Goal: Task Accomplishment & Management: Manage account settings

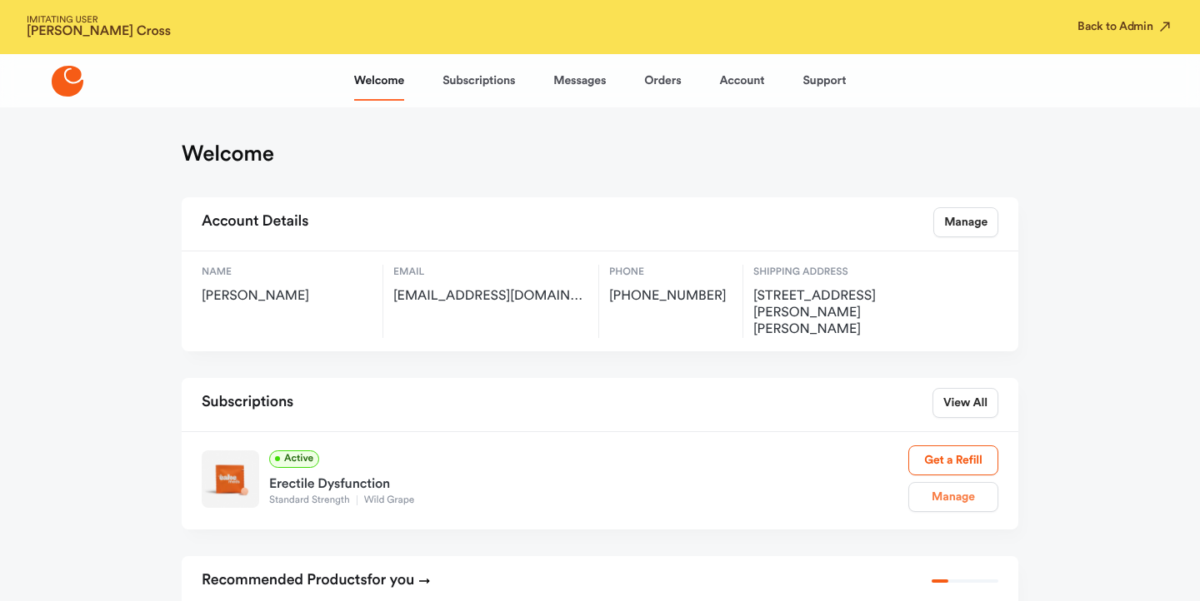
click at [934, 482] on link "Manage" at bounding box center [953, 497] width 90 height 30
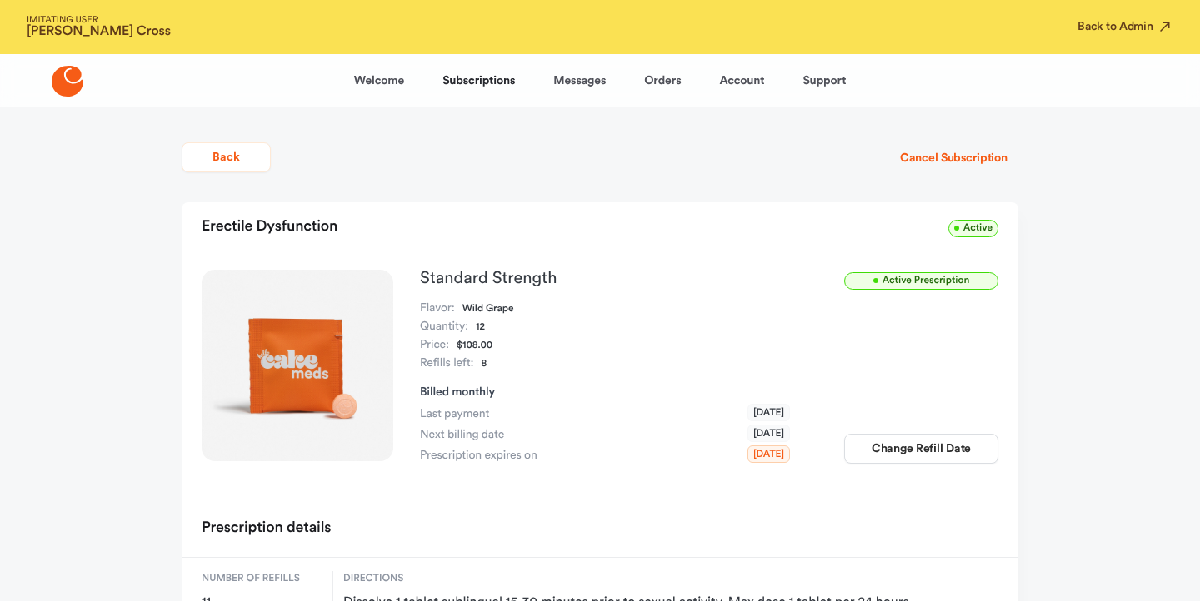
click at [923, 132] on main "Back Cancel Subscription Erectile Dysfunction Active Active Prescription Standa…" at bounding box center [600, 510] width 876 height 807
click at [923, 164] on button "Cancel Subscription" at bounding box center [953, 158] width 129 height 30
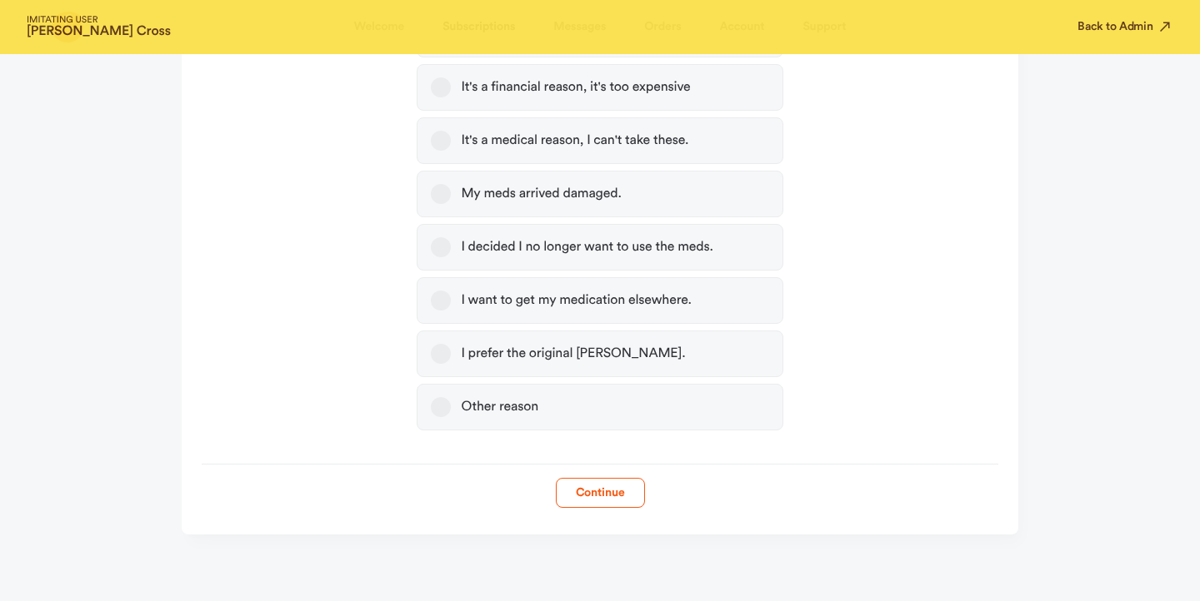
click at [663, 412] on label "Other reason" at bounding box center [600, 407] width 366 height 47
click at [451, 412] on button "Other reason" at bounding box center [441, 407] width 20 height 20
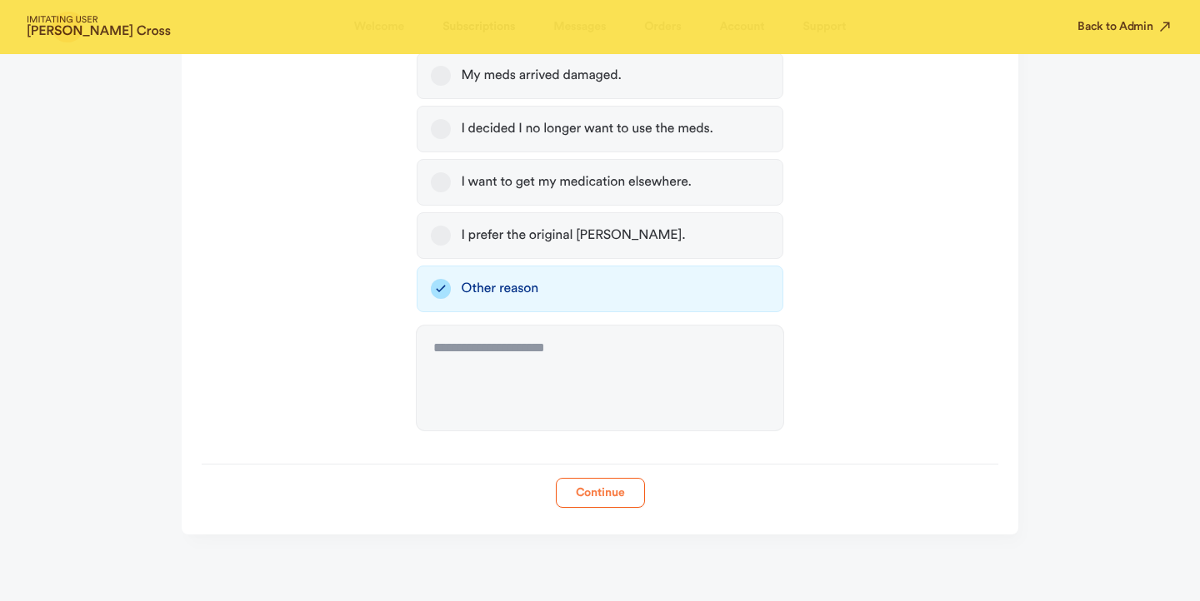
click at [589, 482] on button "Continue" at bounding box center [600, 493] width 89 height 30
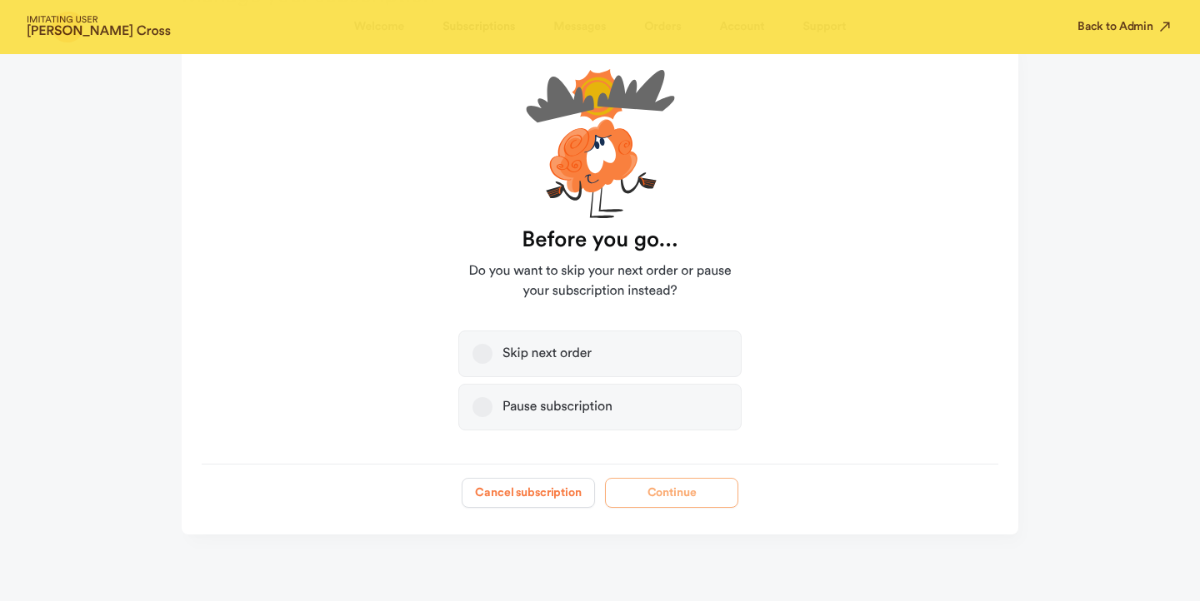
click at [530, 497] on button "Cancel subscription" at bounding box center [527, 493] width 133 height 30
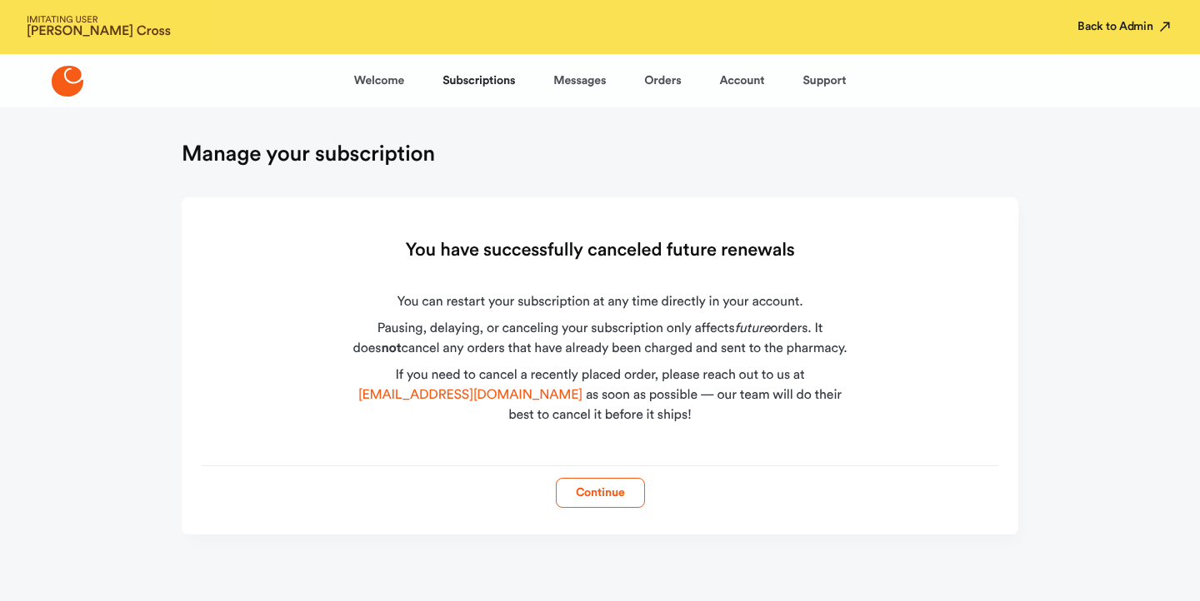
click at [1114, 26] on button "Back to Admin" at bounding box center [1125, 26] width 96 height 17
